Goal: Transaction & Acquisition: Purchase product/service

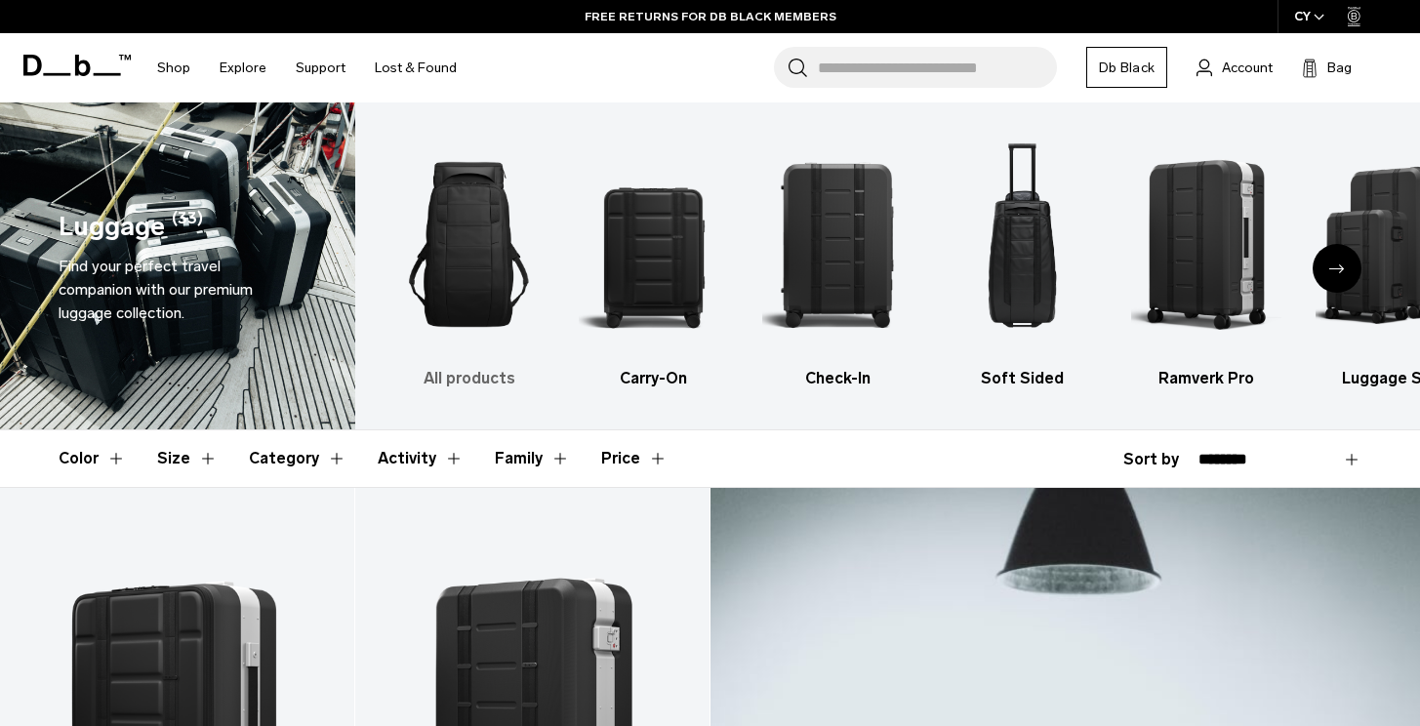
click at [490, 215] on img "1 / 6" at bounding box center [469, 244] width 150 height 225
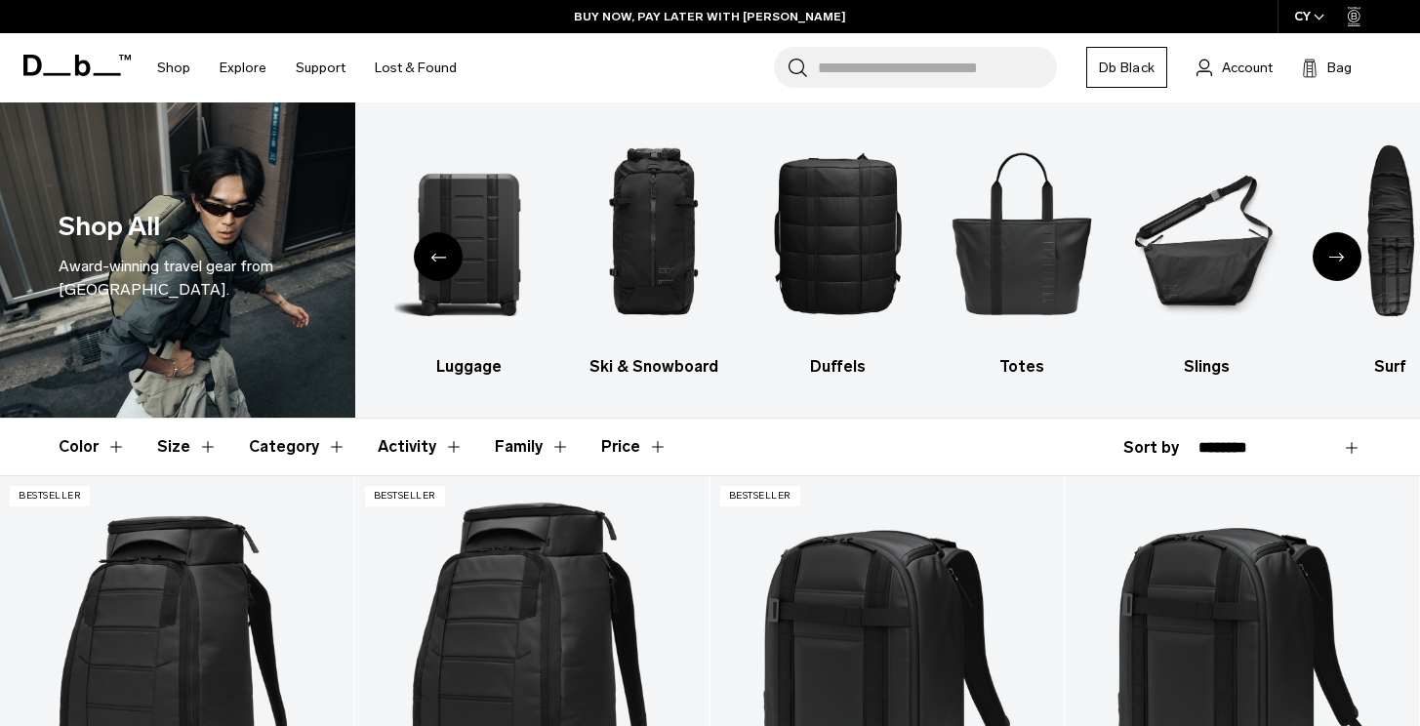
scroll to position [13, 0]
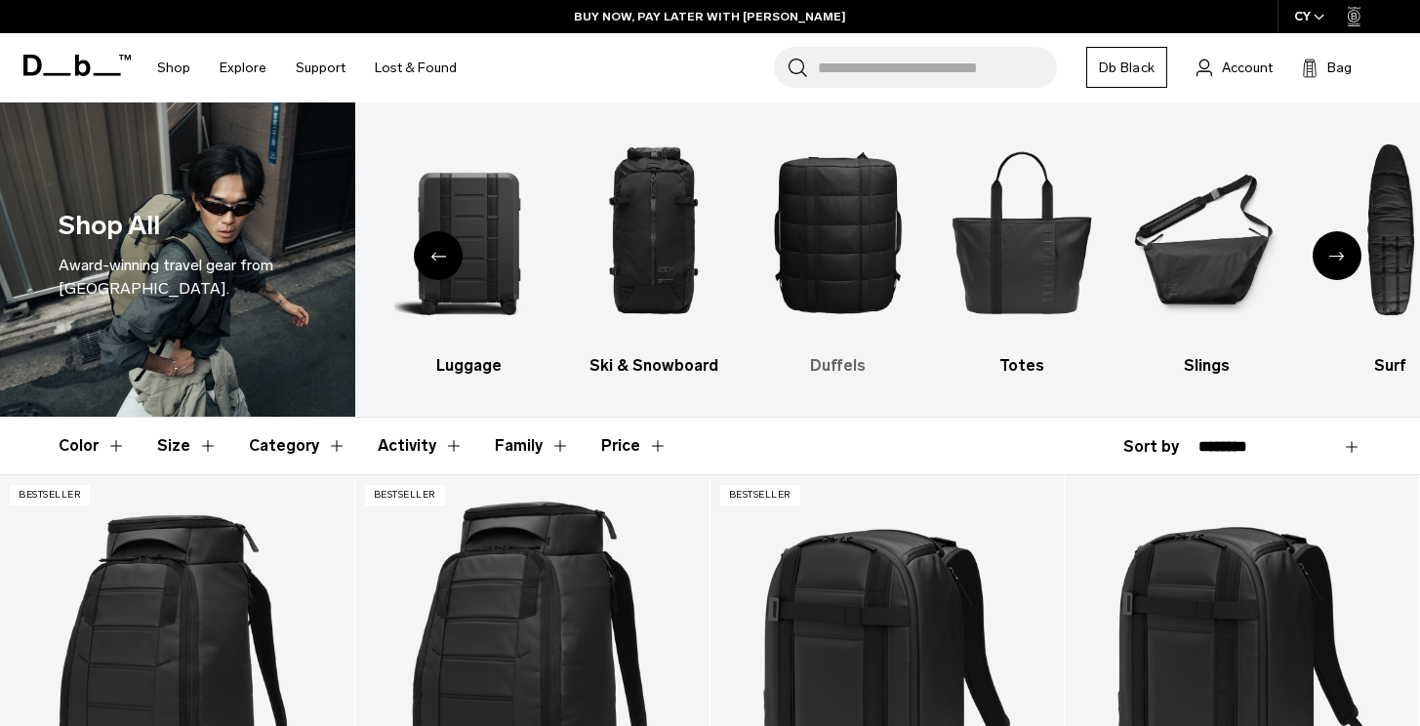
click at [854, 290] on img "4 / 10" at bounding box center [837, 231] width 150 height 225
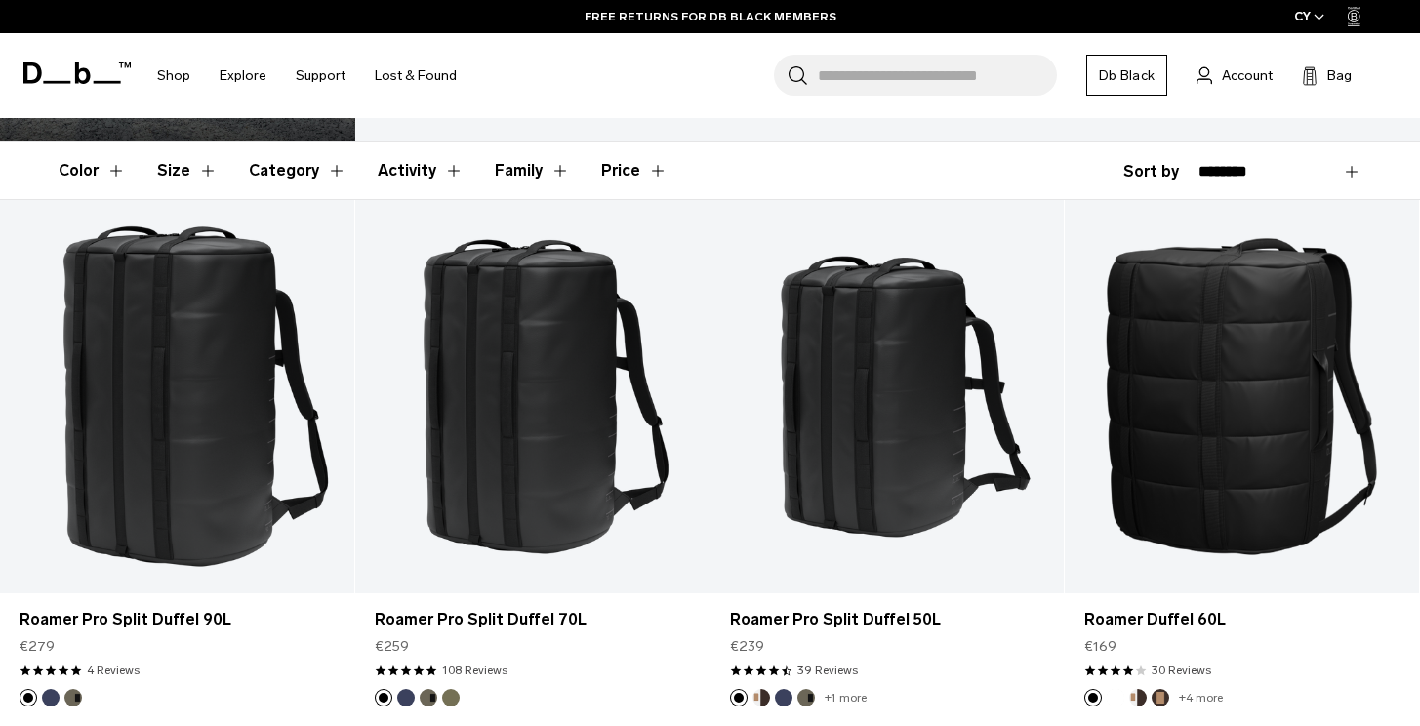
scroll to position [316, 0]
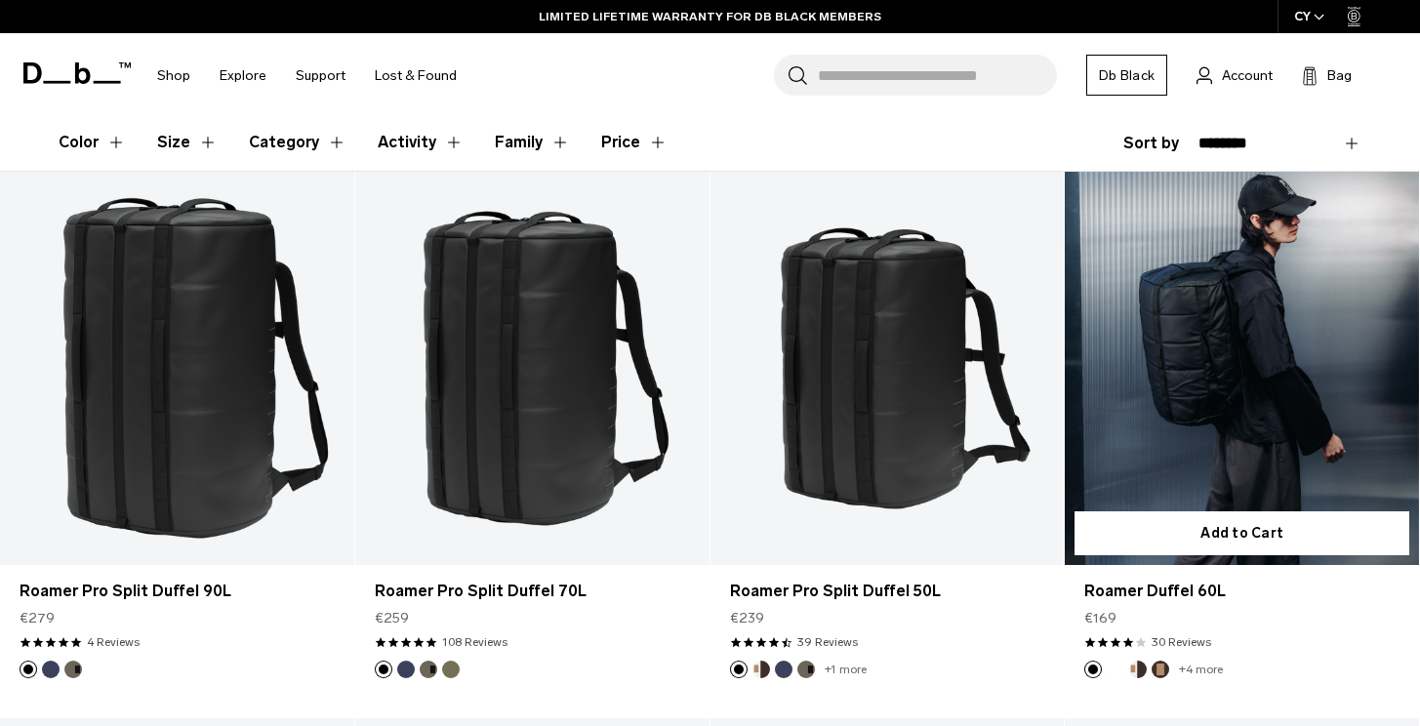
click at [1161, 393] on link "Roamer Duffel 60L" at bounding box center [1242, 368] width 354 height 393
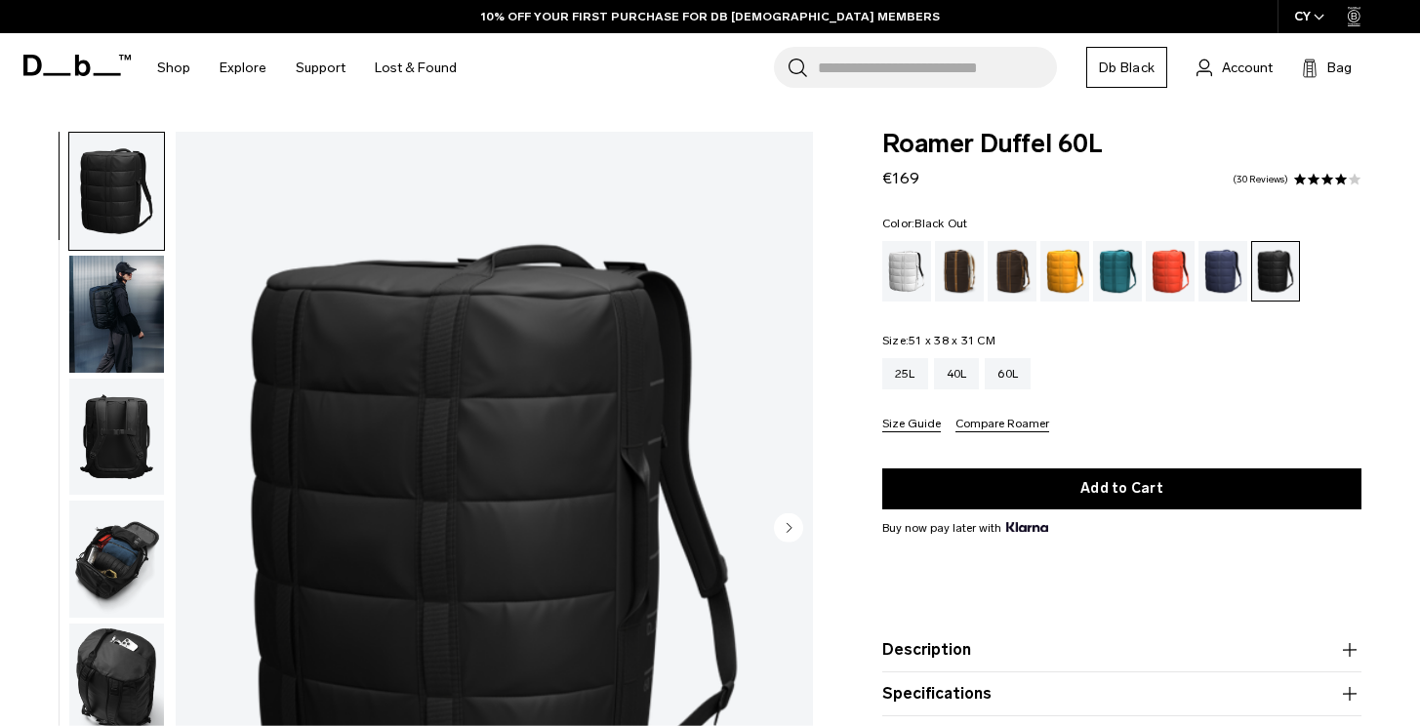
click at [69, 318] on img "button" at bounding box center [116, 314] width 95 height 117
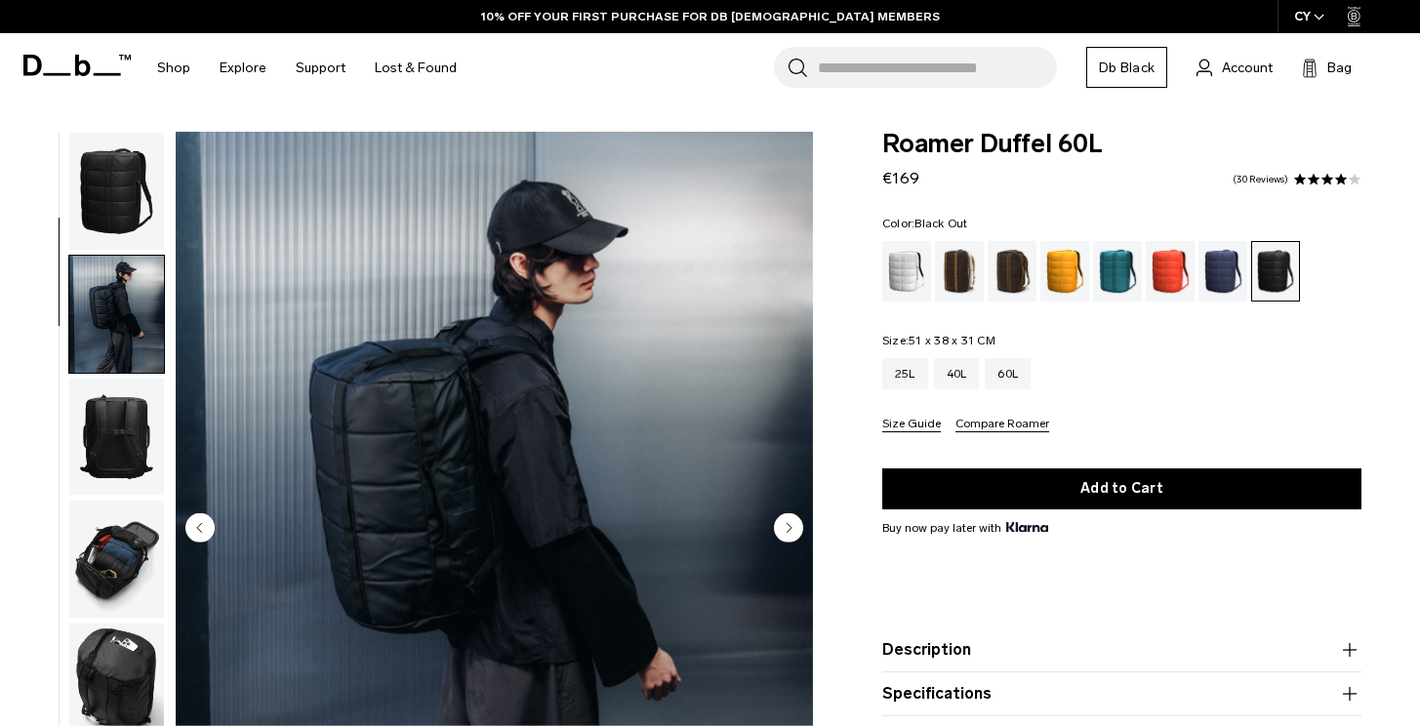
scroll to position [123, 0]
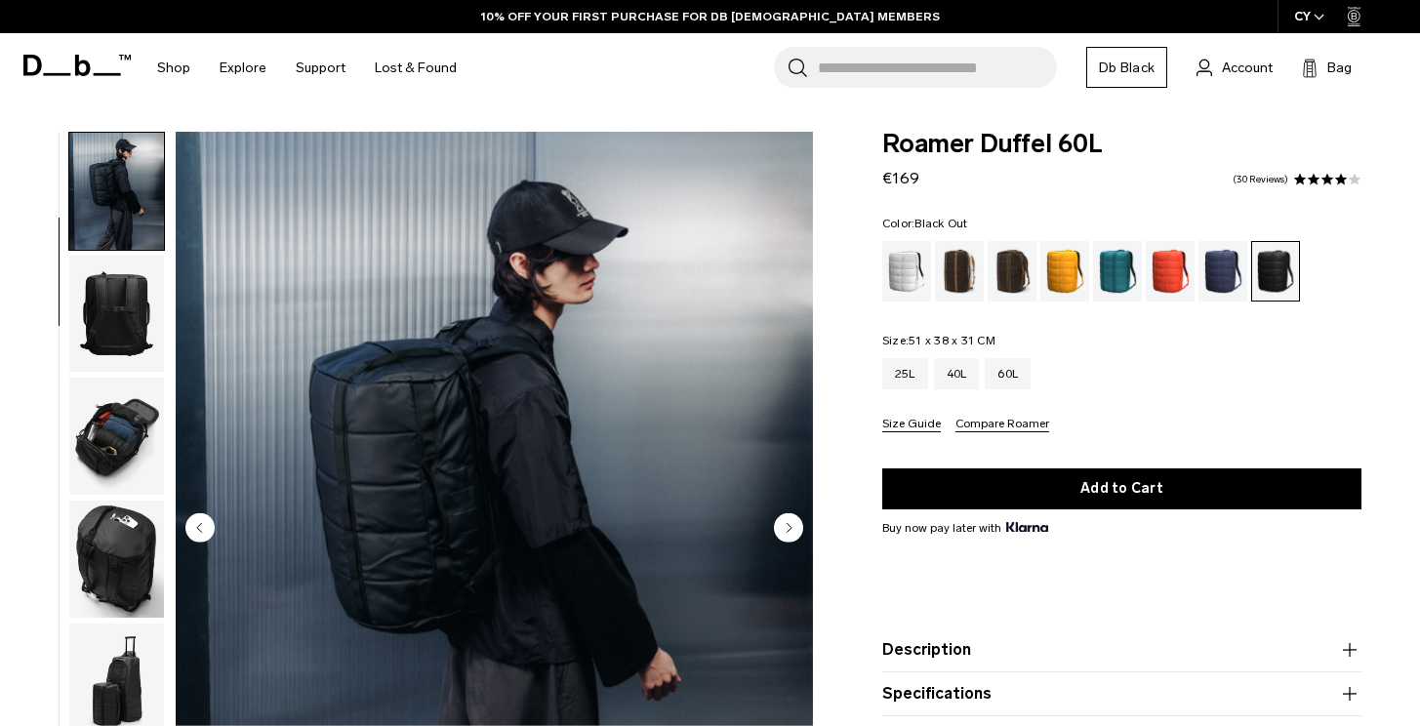
click at [119, 323] on img "button" at bounding box center [116, 314] width 95 height 117
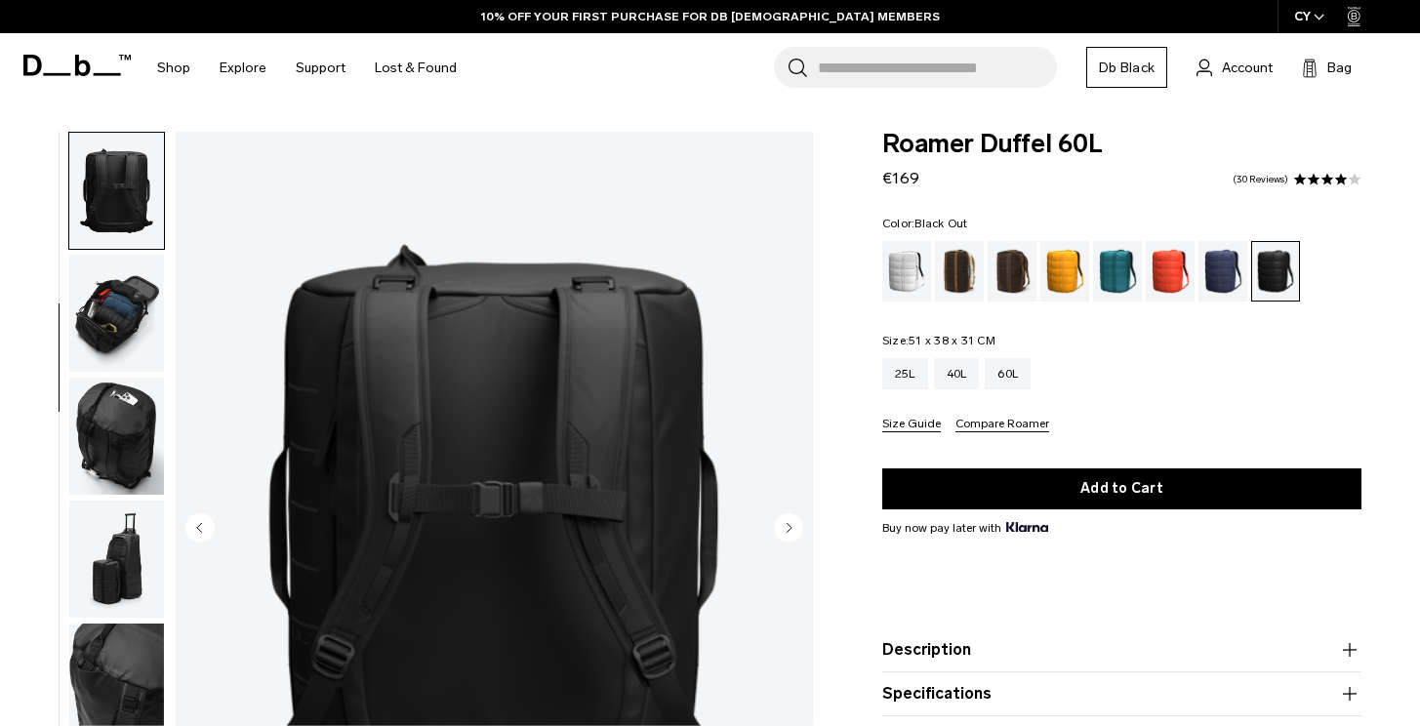
click at [123, 318] on img "button" at bounding box center [116, 313] width 95 height 117
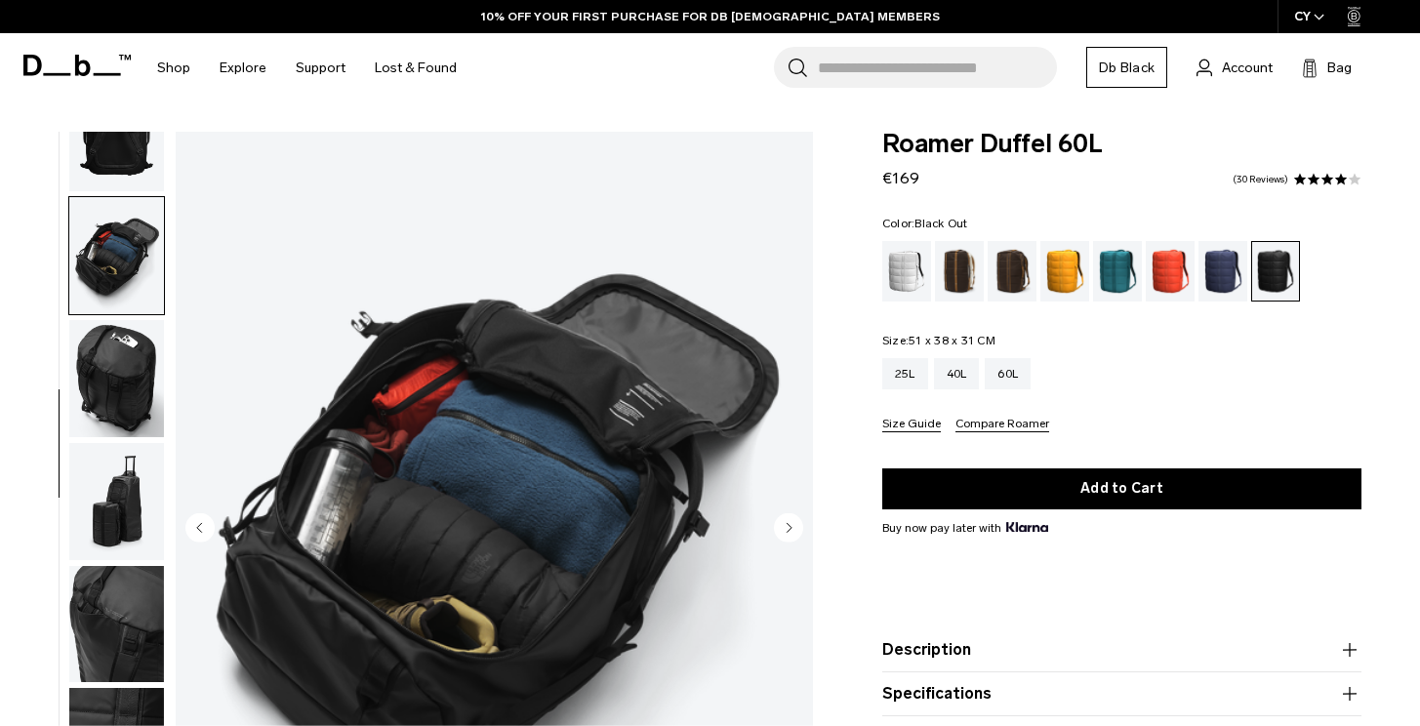
scroll to position [305, 0]
click at [124, 378] on img "button" at bounding box center [116, 377] width 95 height 117
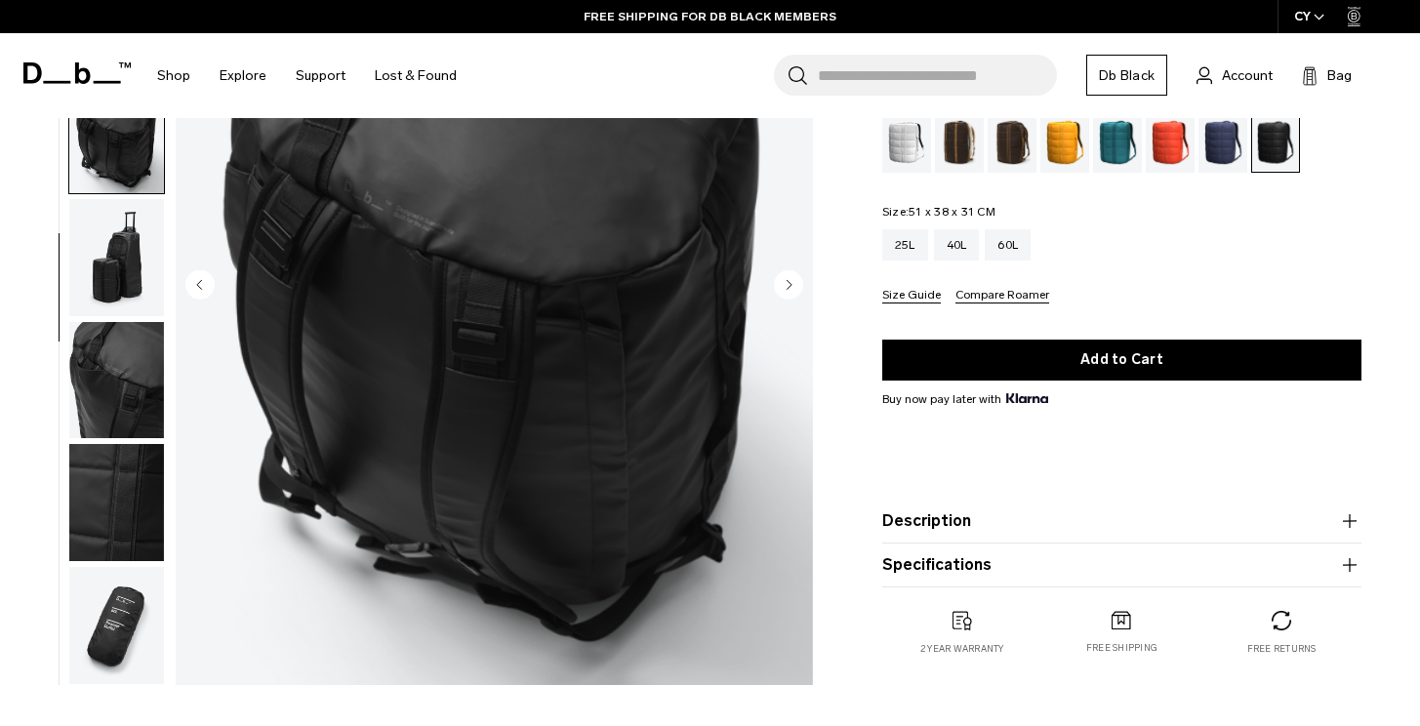
scroll to position [264, 0]
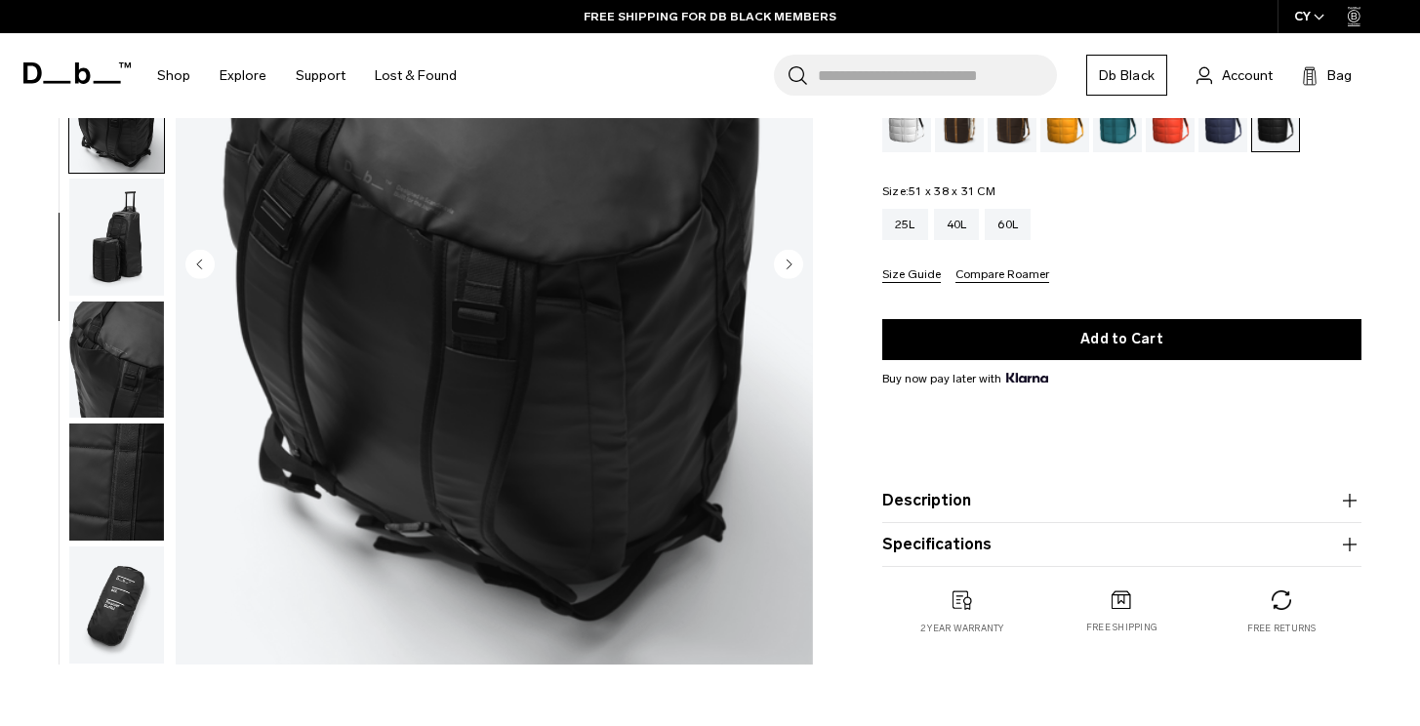
click at [116, 357] on img "button" at bounding box center [116, 360] width 95 height 117
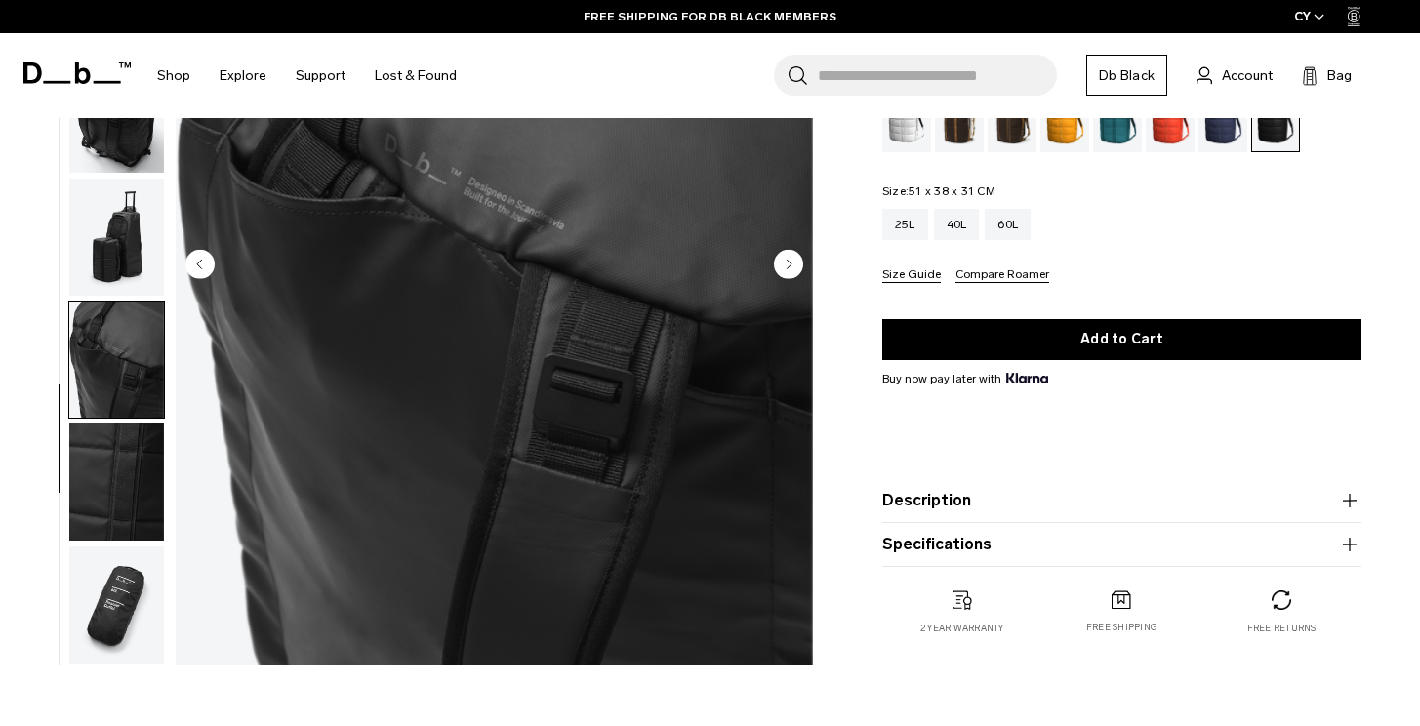
click at [120, 505] on img "button" at bounding box center [116, 482] width 95 height 117
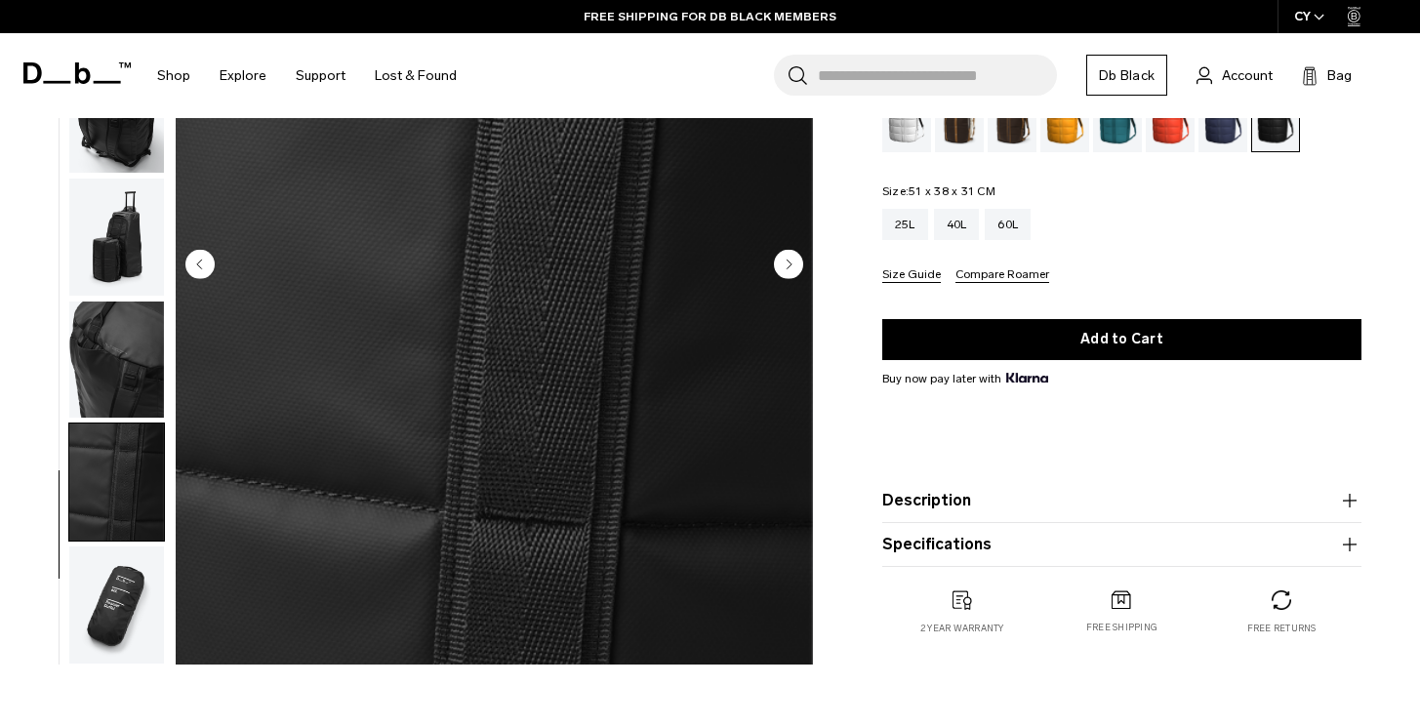
click at [131, 584] on img "button" at bounding box center [116, 605] width 95 height 117
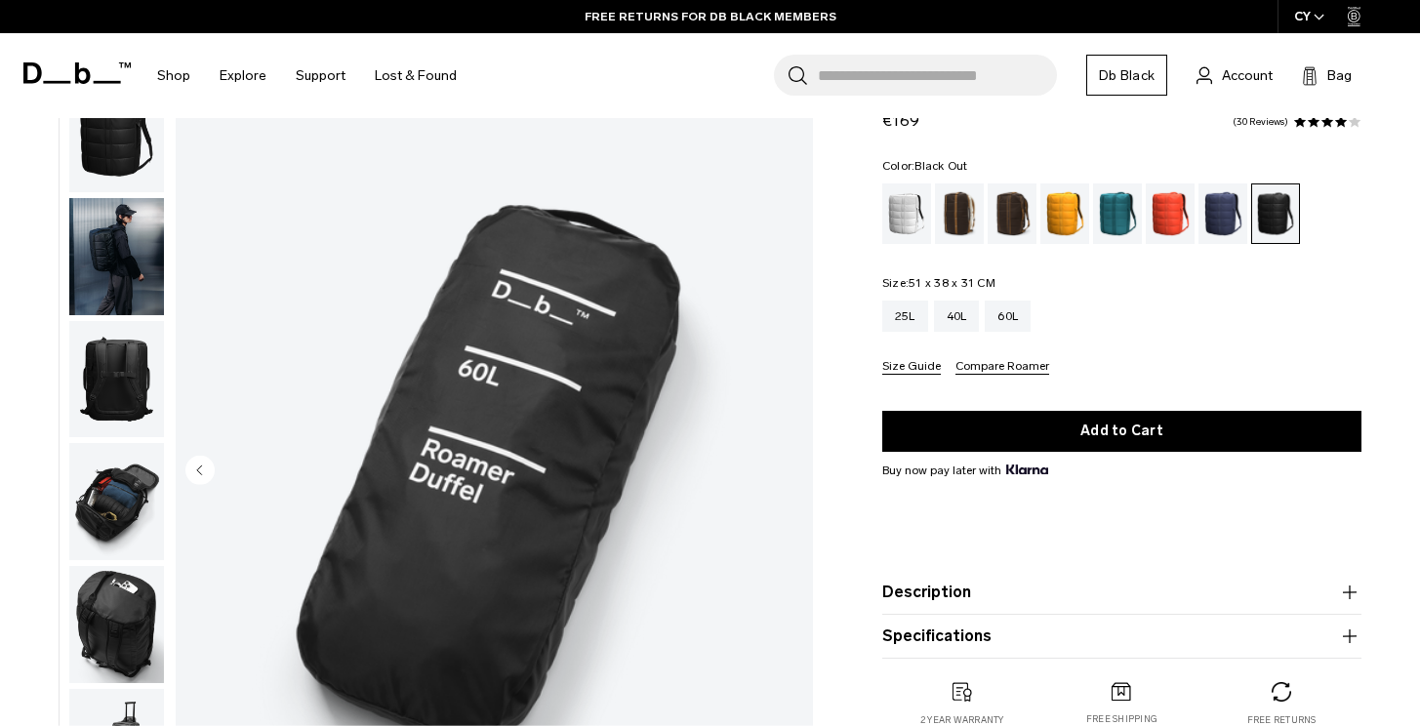
scroll to position [0, 0]
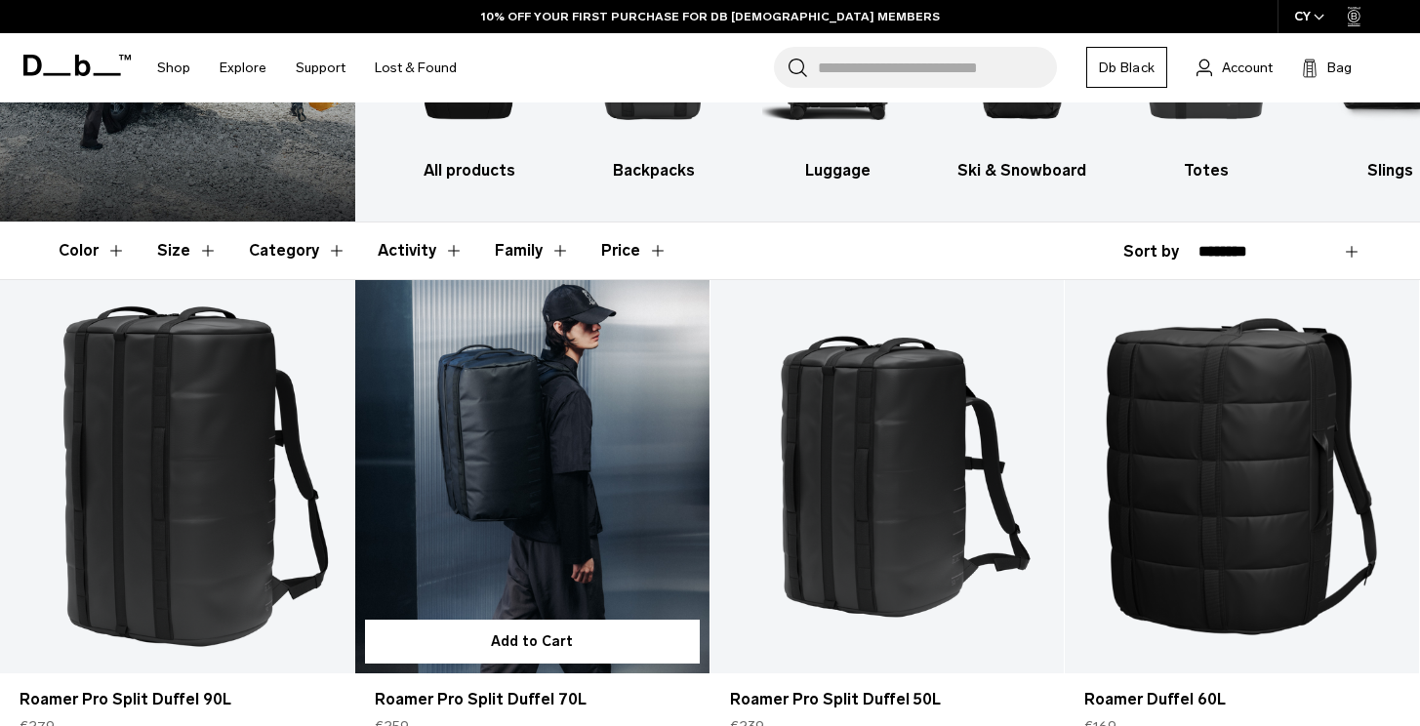
scroll to position [72, 0]
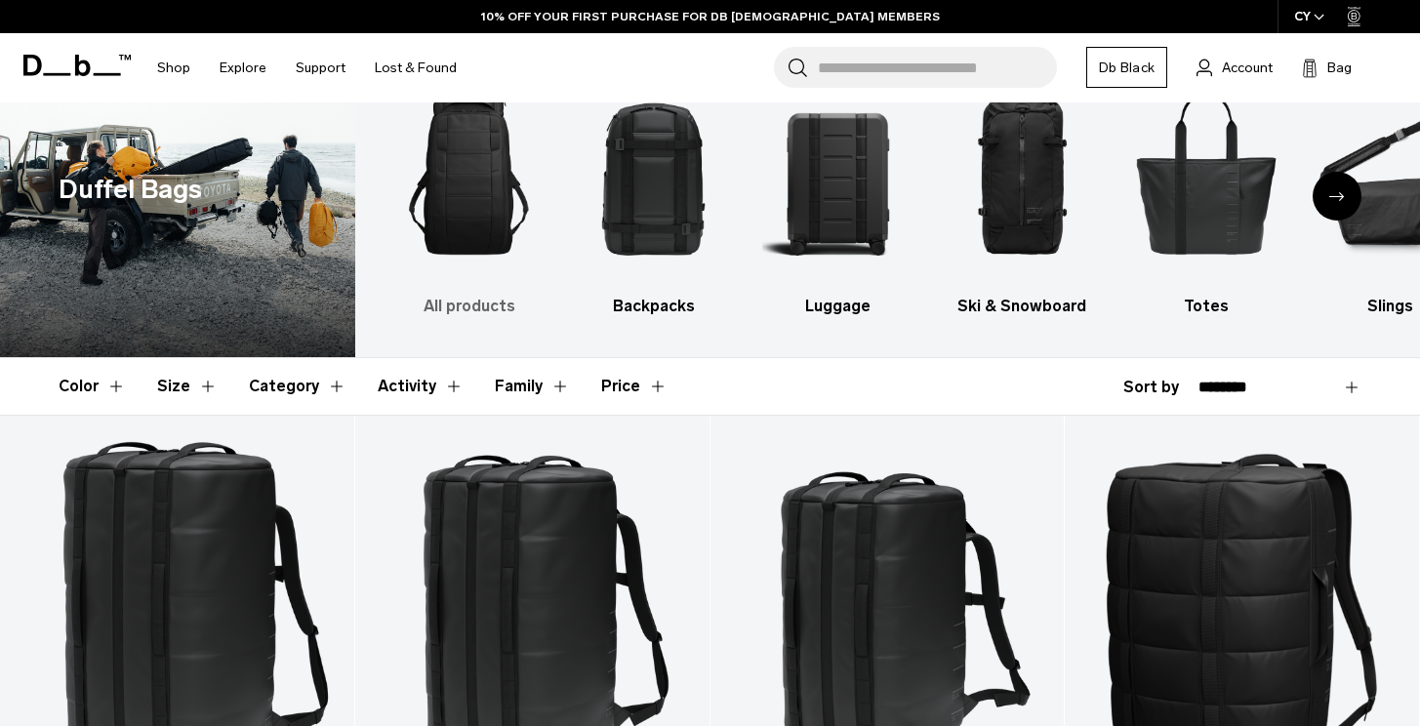
click at [480, 206] on img "1 / 10" at bounding box center [469, 172] width 150 height 225
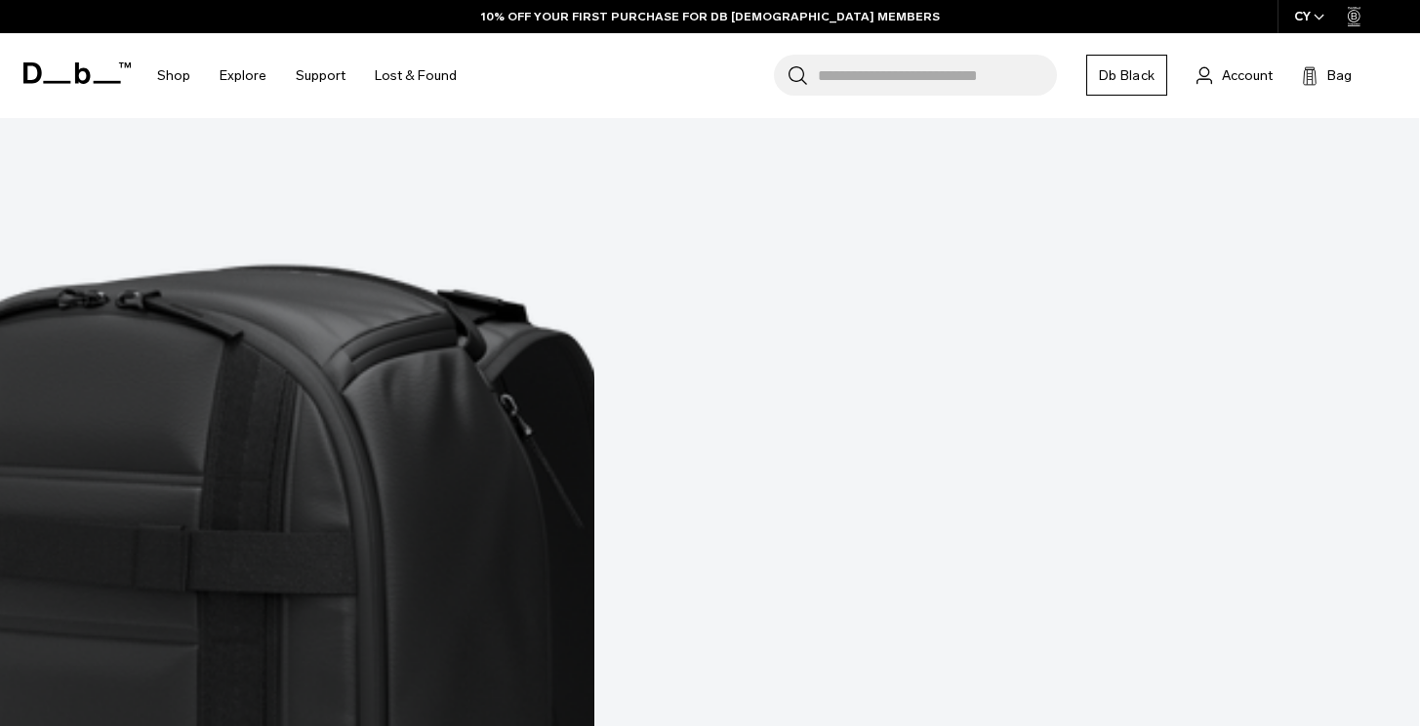
scroll to position [6758, 0]
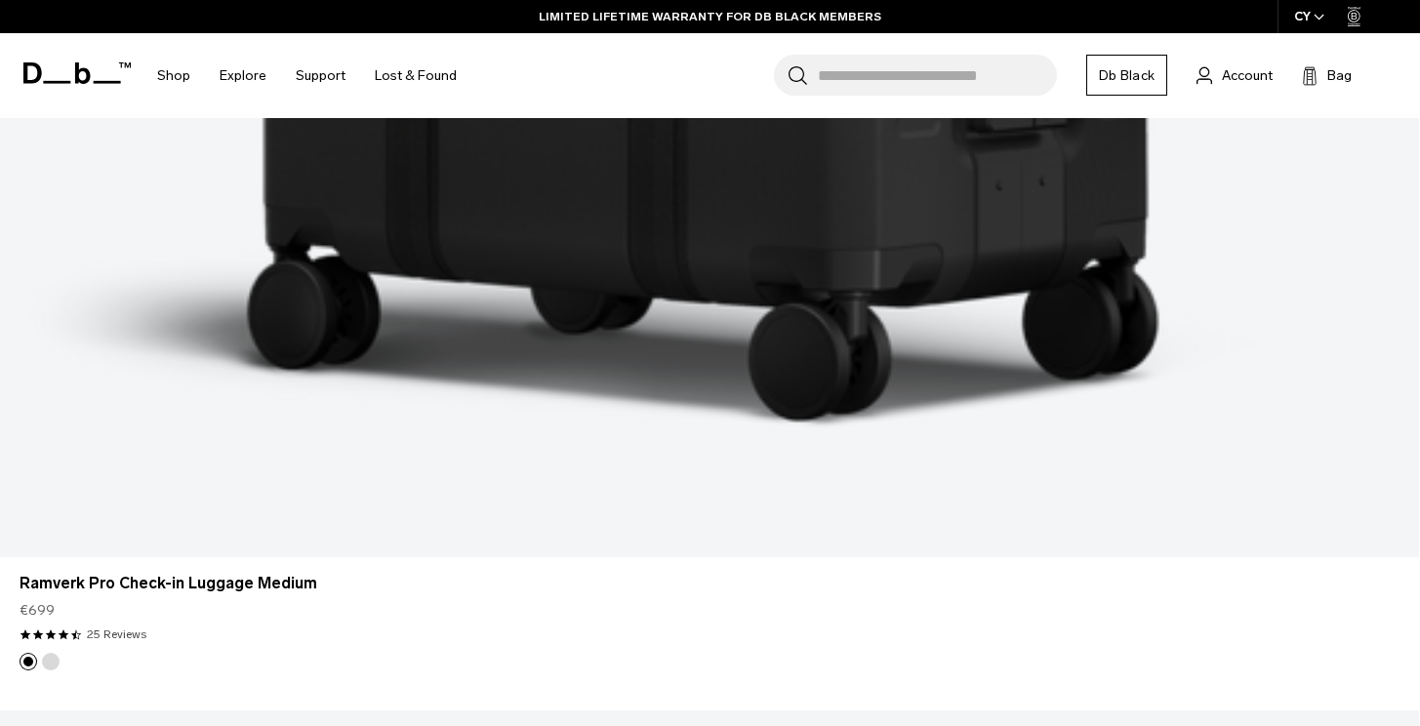
scroll to position [11892, 0]
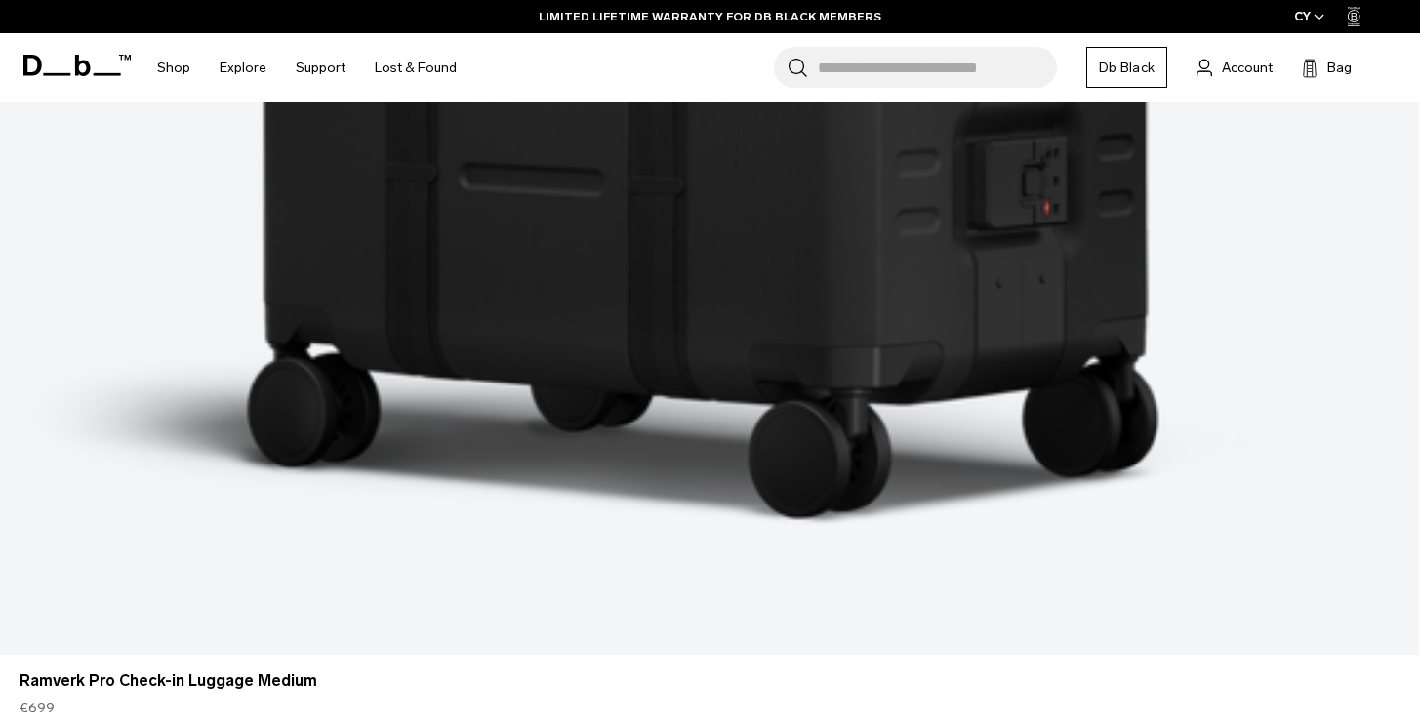
scroll to position [11899, 0]
